Goal: Information Seeking & Learning: Learn about a topic

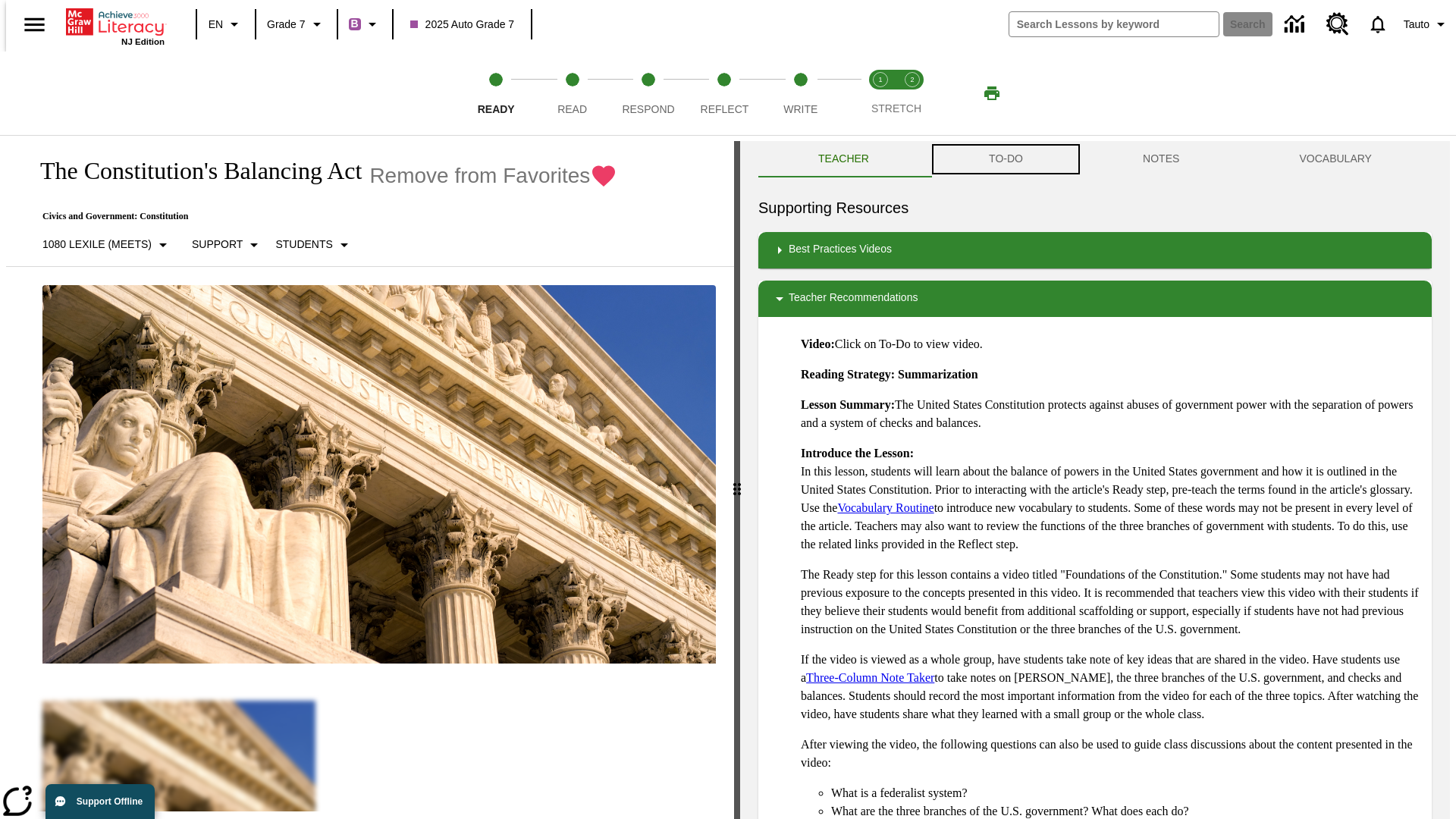
click at [1005, 159] on button "TO-DO" at bounding box center [1005, 159] width 154 height 36
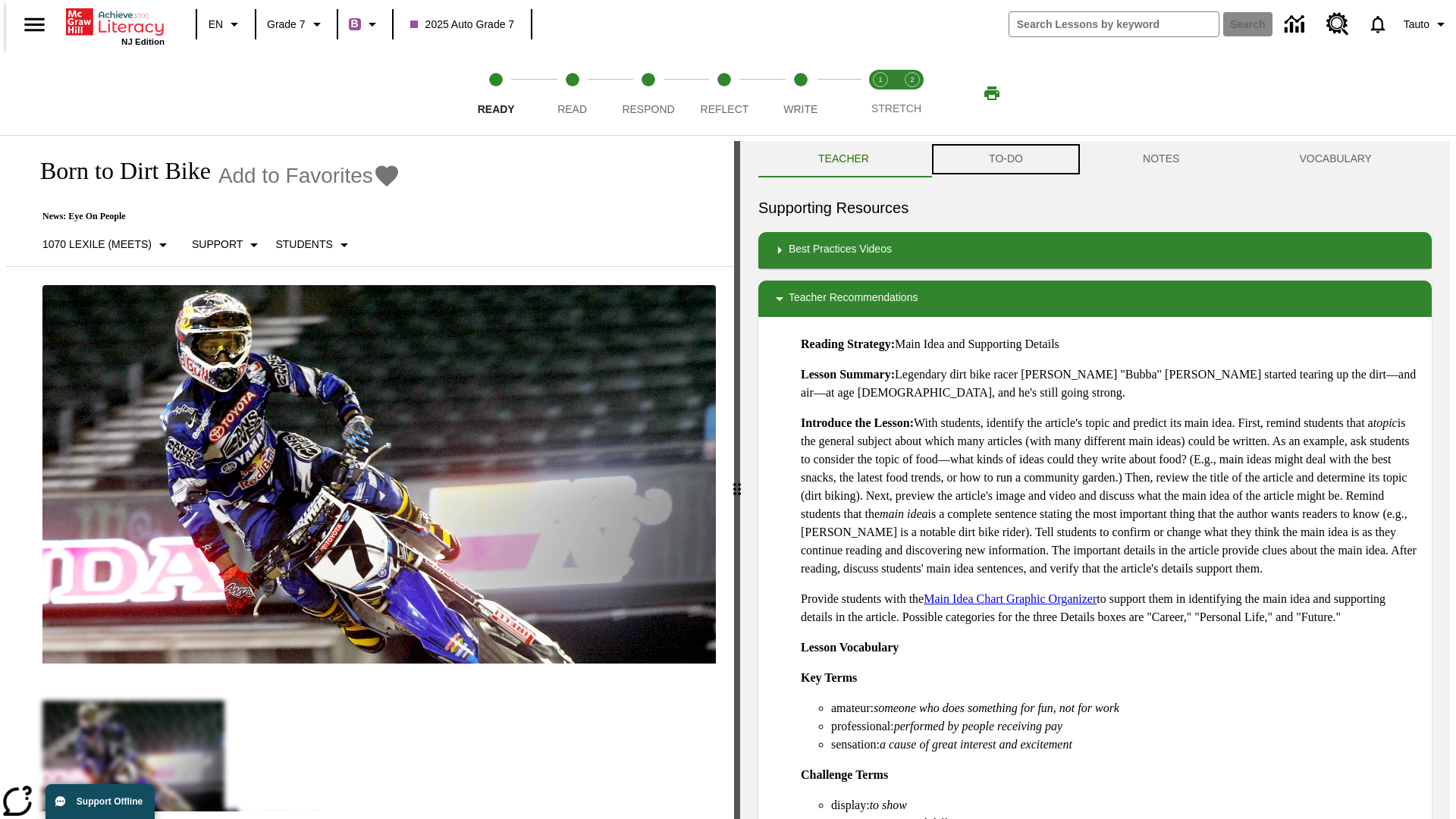
click at [1005, 159] on button "TO-DO" at bounding box center [1005, 159] width 154 height 36
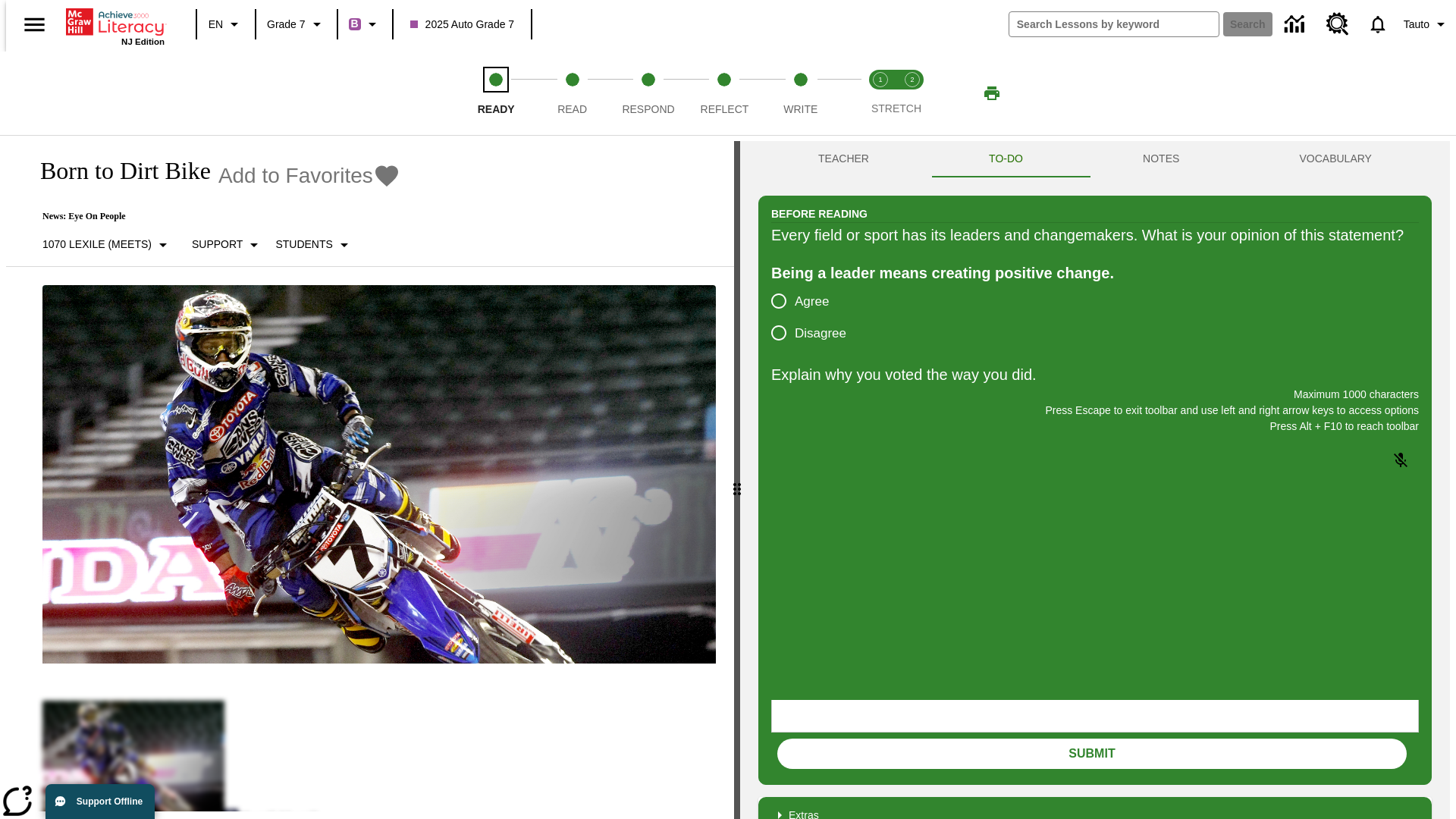
click at [496, 93] on span "Ready" at bounding box center [496, 103] width 37 height 28
click at [572, 93] on span "Read" at bounding box center [571, 103] width 29 height 28
